Goal: Book appointment/travel/reservation

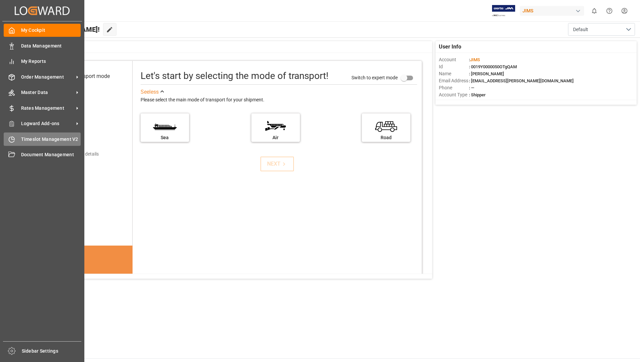
click at [32, 140] on span "Timeslot Management V2" at bounding box center [51, 139] width 60 height 7
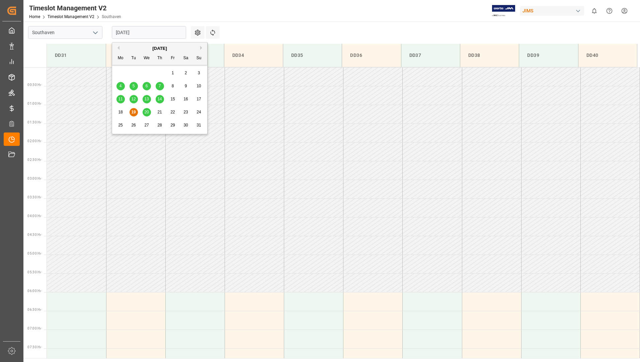
click at [173, 29] on input "[DATE]" at bounding box center [149, 32] width 74 height 13
click at [146, 113] on span "20" at bounding box center [146, 112] width 4 height 5
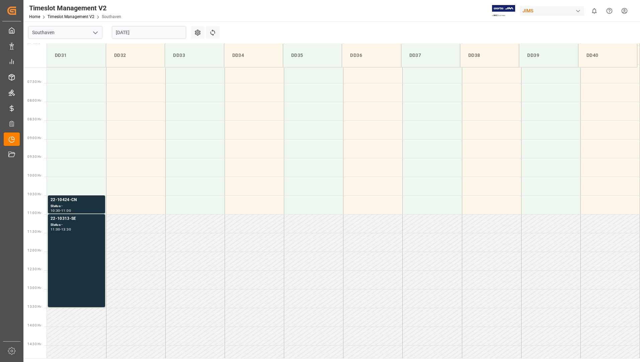
scroll to position [170, 0]
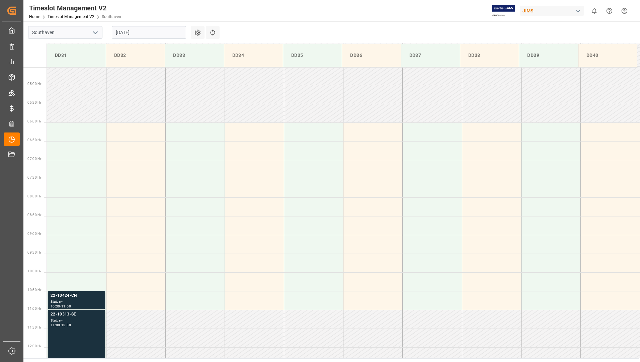
click at [167, 32] on input "[DATE]" at bounding box center [149, 32] width 74 height 13
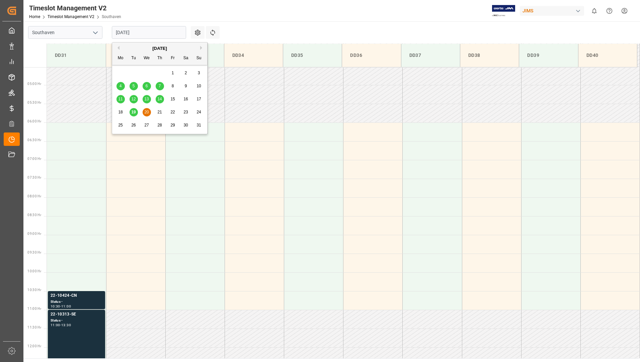
click at [149, 112] on div "20" at bounding box center [147, 112] width 8 height 8
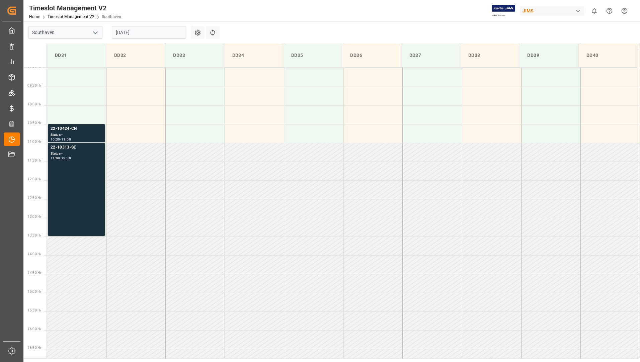
scroll to position [337, 0]
click at [86, 138] on div "10:30 - 11:00" at bounding box center [77, 140] width 52 height 4
click at [95, 160] on div "22-10313-SE Status - 11:00 - 13:30" at bounding box center [77, 189] width 52 height 90
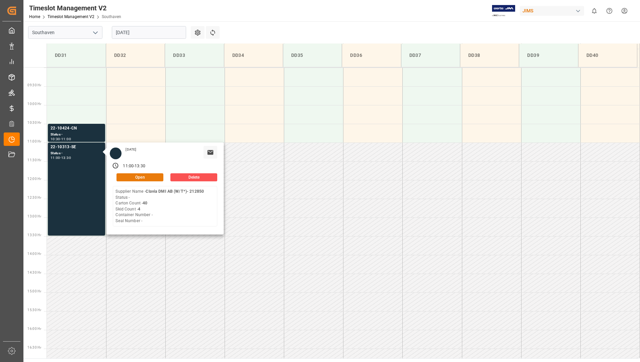
click at [127, 179] on button "Open" at bounding box center [139, 177] width 47 height 8
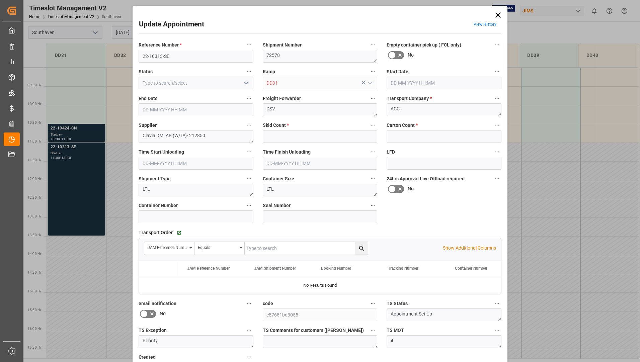
type input "4"
type input "40"
type input "[DATE] 11:00"
type input "[DATE] 13:30"
type input "[DATE] 15:20"
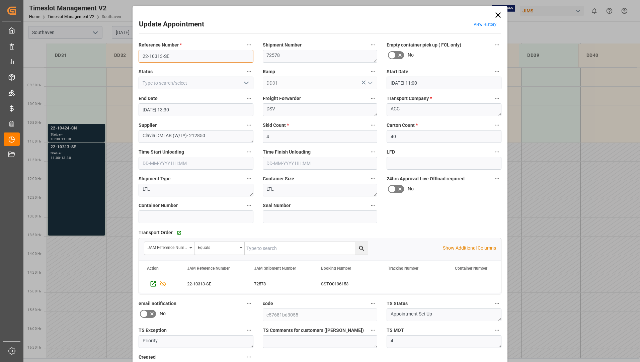
drag, startPoint x: 147, startPoint y: 56, endPoint x: 172, endPoint y: 57, distance: 24.8
click at [178, 57] on input "22-10313-SE" at bounding box center [196, 56] width 115 height 13
click at [501, 12] on icon at bounding box center [497, 14] width 9 height 9
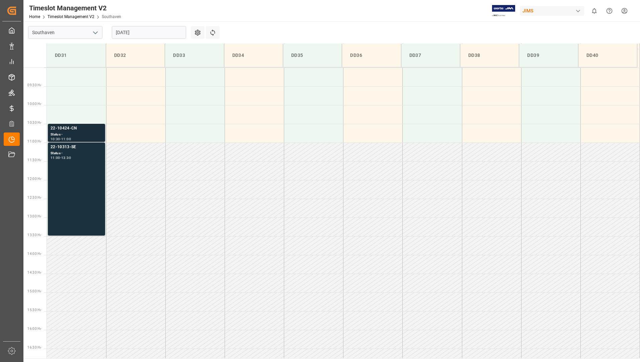
click at [92, 134] on div "Status -" at bounding box center [77, 135] width 52 height 6
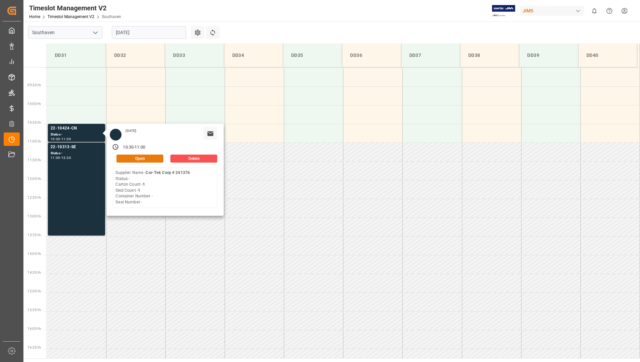
click at [129, 159] on button "Open" at bounding box center [139, 159] width 47 height 8
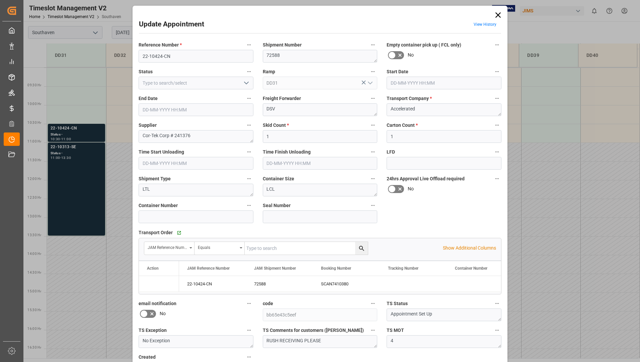
type input "[DATE] 10:30"
type input "[DATE] 11:00"
type input "[DATE] 14:15"
drag, startPoint x: 140, startPoint y: 55, endPoint x: 176, endPoint y: 55, distance: 35.8
click at [176, 55] on input "22-10424-CN" at bounding box center [196, 56] width 115 height 13
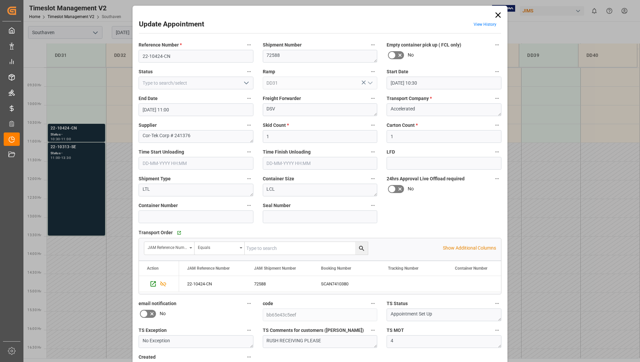
click at [496, 13] on icon at bounding box center [497, 14] width 9 height 9
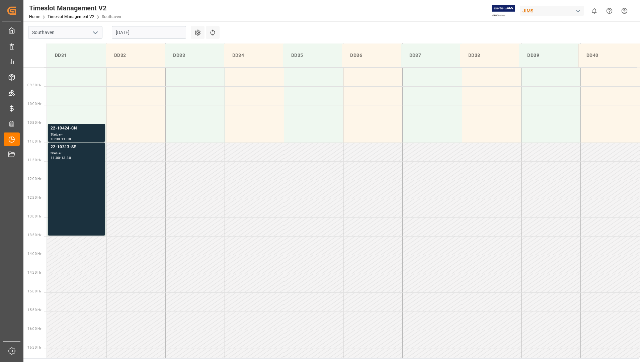
click at [173, 31] on input "[DATE]" at bounding box center [149, 32] width 74 height 13
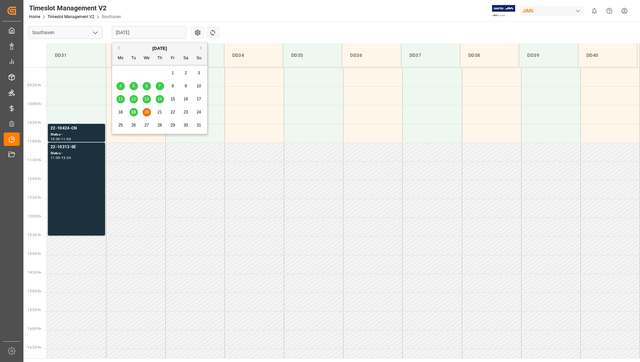
click at [144, 111] on div "20" at bounding box center [147, 112] width 8 height 8
click at [142, 35] on input "[DATE]" at bounding box center [149, 32] width 74 height 13
click at [163, 111] on div "21" at bounding box center [160, 112] width 8 height 8
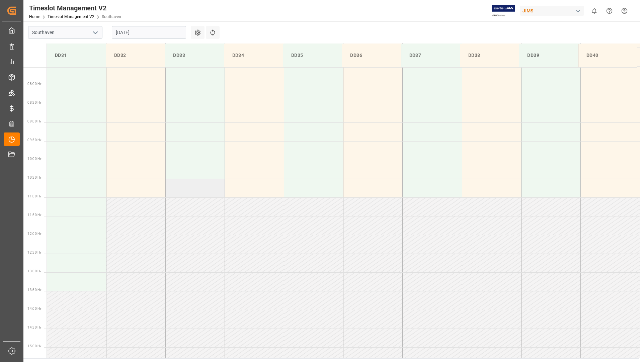
scroll to position [370, 0]
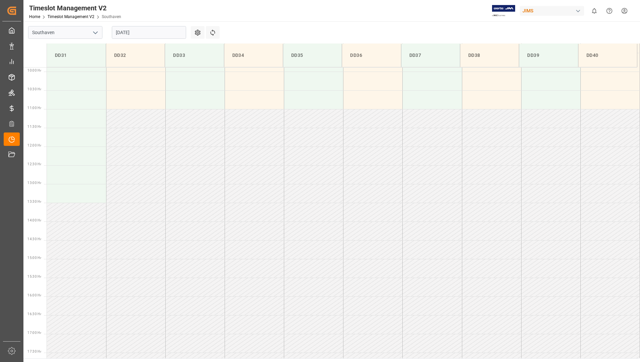
click at [154, 32] on input "[DATE]" at bounding box center [149, 32] width 74 height 13
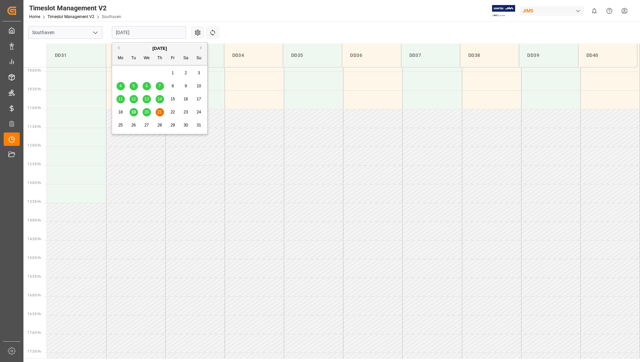
click at [174, 111] on span "22" at bounding box center [172, 112] width 4 height 5
